Goal: Information Seeking & Learning: Learn about a topic

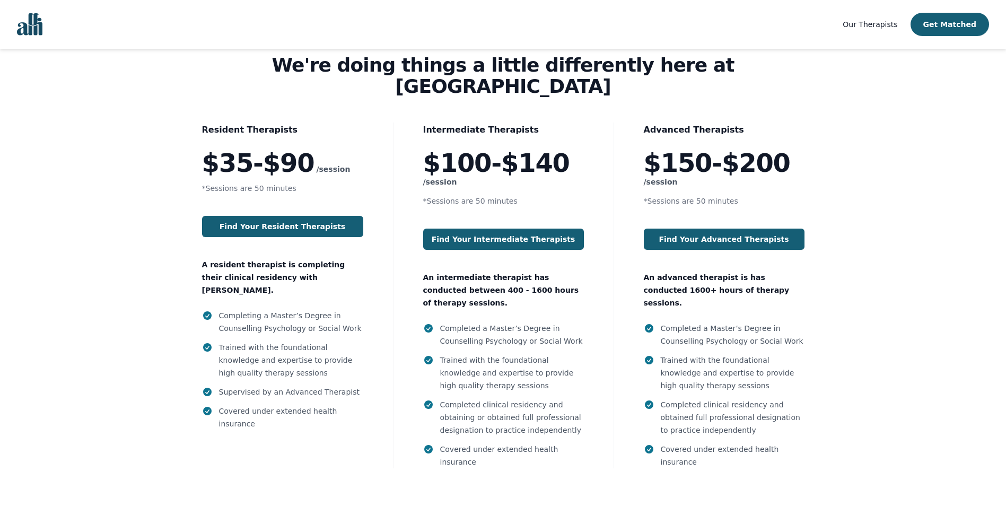
scroll to position [897, 0]
click at [830, 286] on div "Advanced Therapists $150-$200 /session *Sessions are 50 minutes Find Your Advan…" at bounding box center [724, 295] width 221 height 346
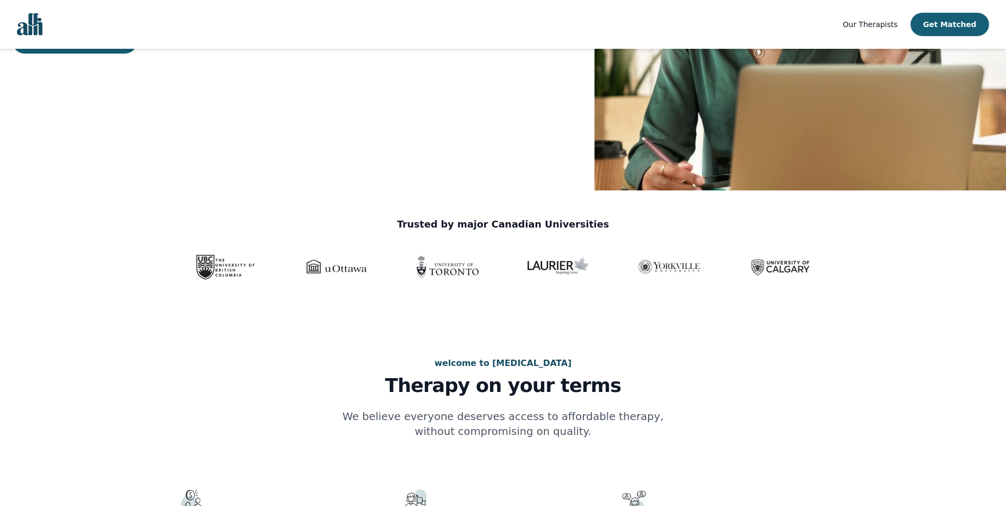
scroll to position [0, 0]
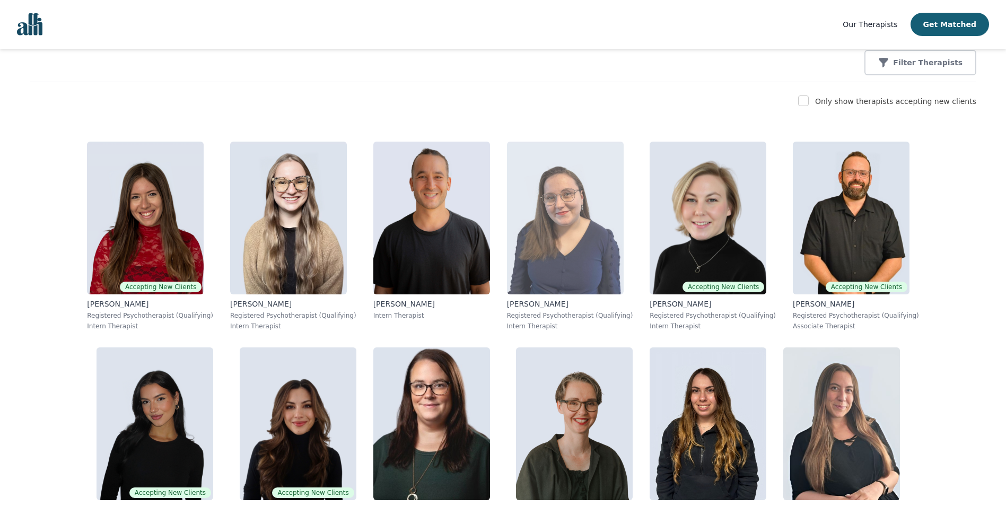
scroll to position [144, 0]
click at [521, 268] on img at bounding box center [565, 217] width 117 height 153
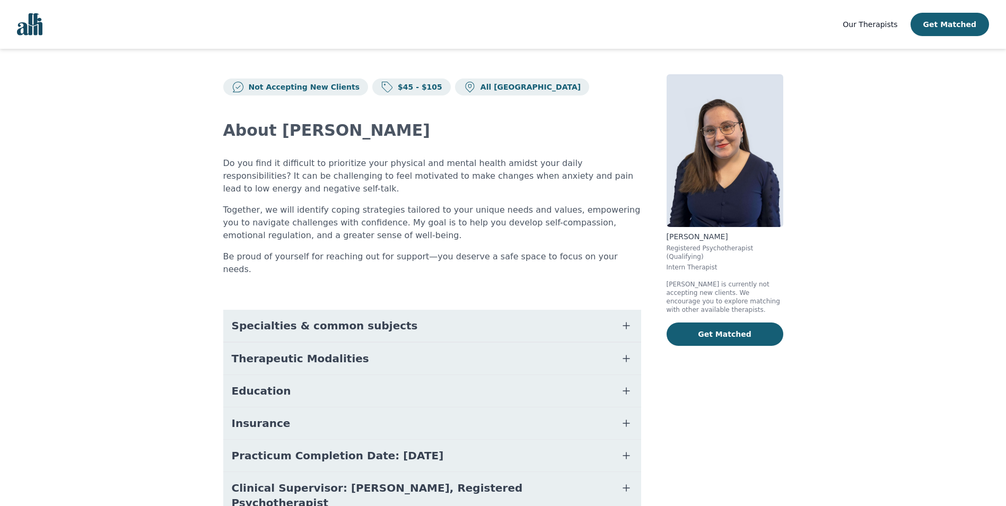
scroll to position [36, 0]
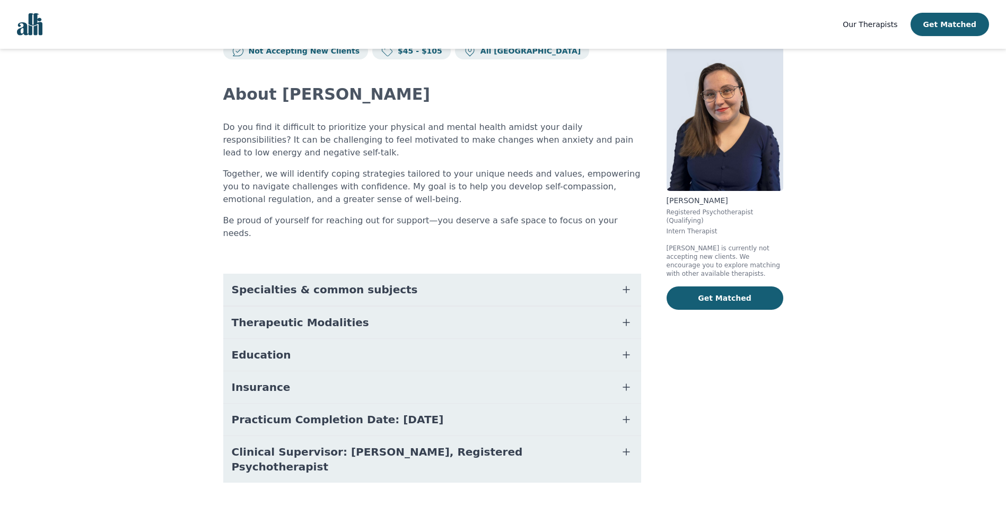
click at [496, 345] on button "Education" at bounding box center [432, 355] width 418 height 32
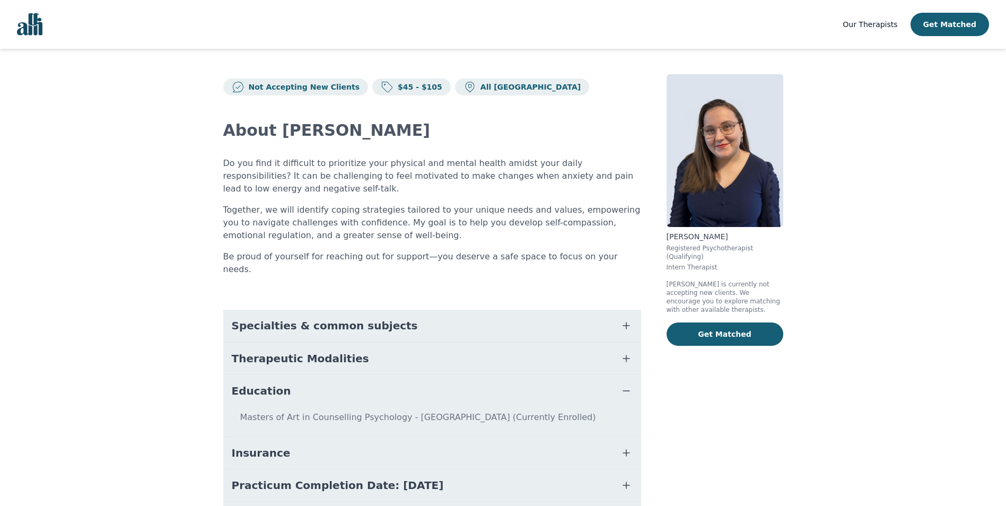
scroll to position [66, 0]
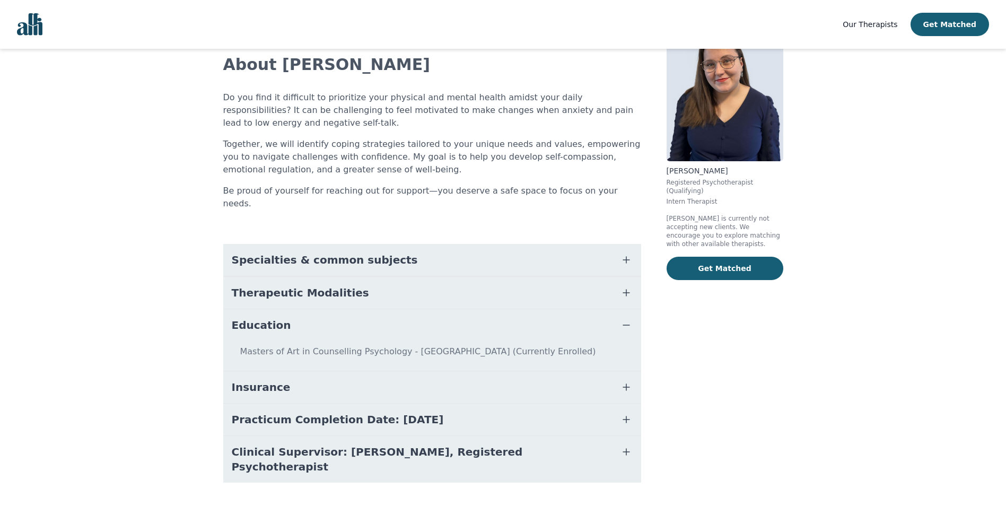
click at [705, 104] on img at bounding box center [725, 84] width 117 height 153
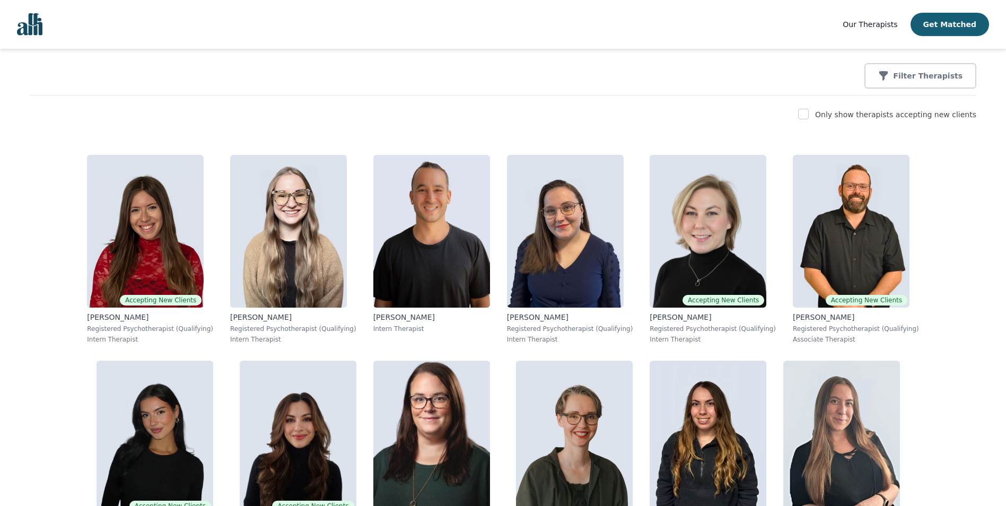
scroll to position [130, 0]
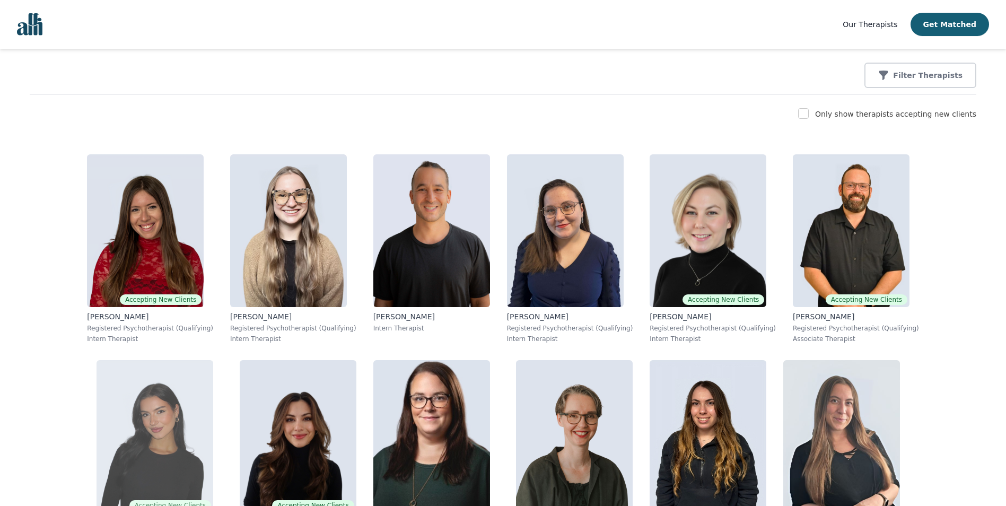
click at [213, 360] on img at bounding box center [155, 436] width 117 height 153
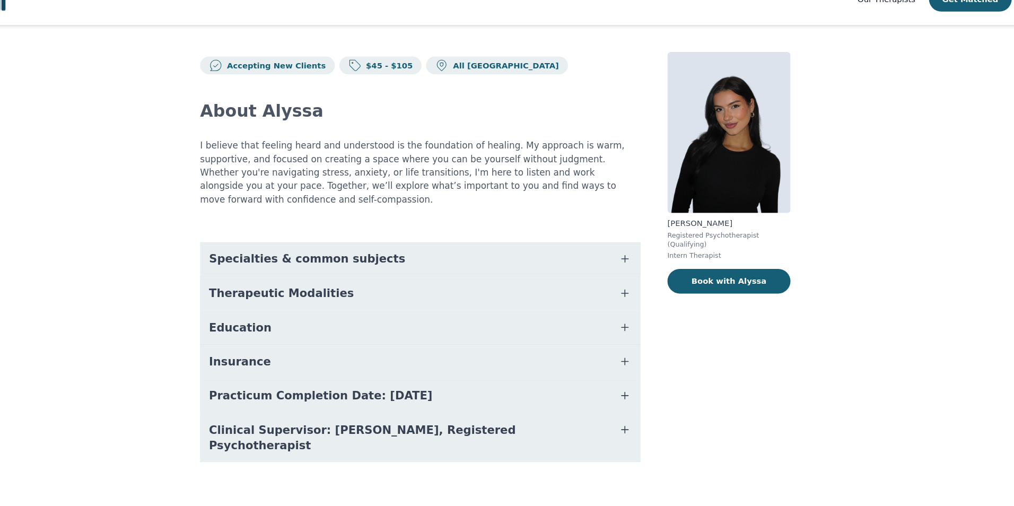
click at [530, 260] on button "Specialties & common subjects" at bounding box center [436, 271] width 418 height 32
